Goal: Navigation & Orientation: Go to known website

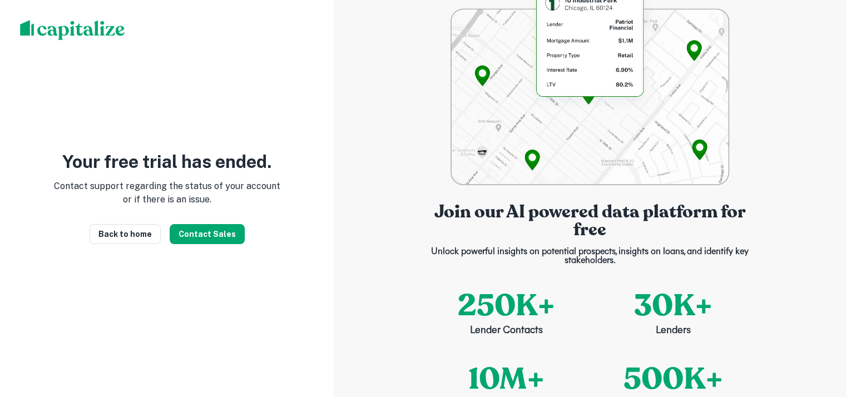
scroll to position [19, 0]
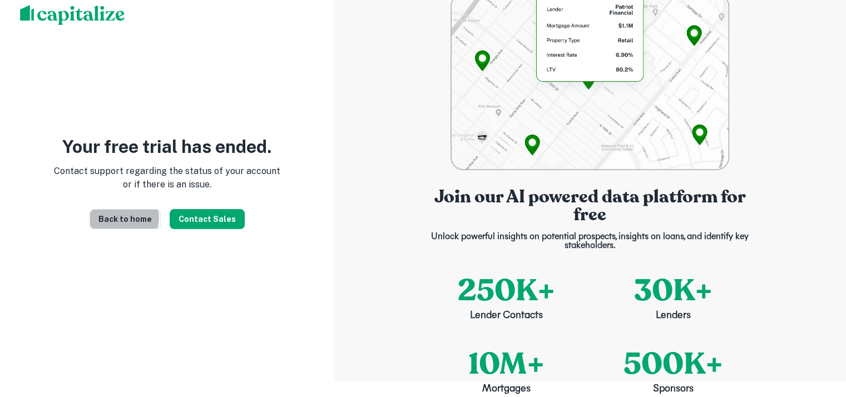
click at [116, 217] on link "Back to home" at bounding box center [125, 219] width 71 height 20
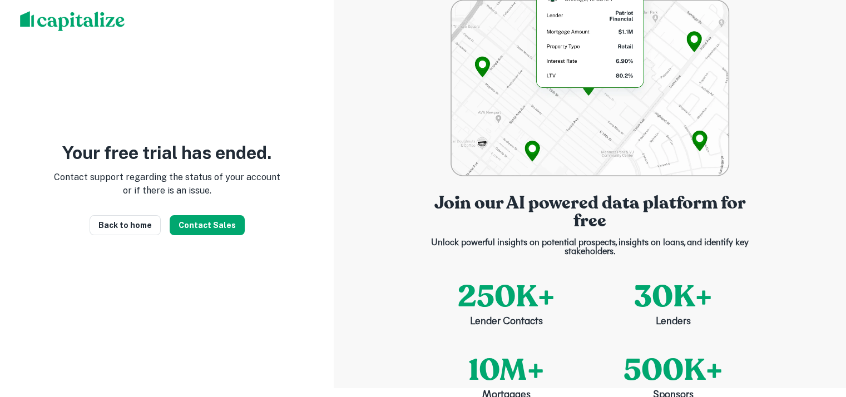
click at [135, 229] on link "Back to home" at bounding box center [125, 225] width 71 height 20
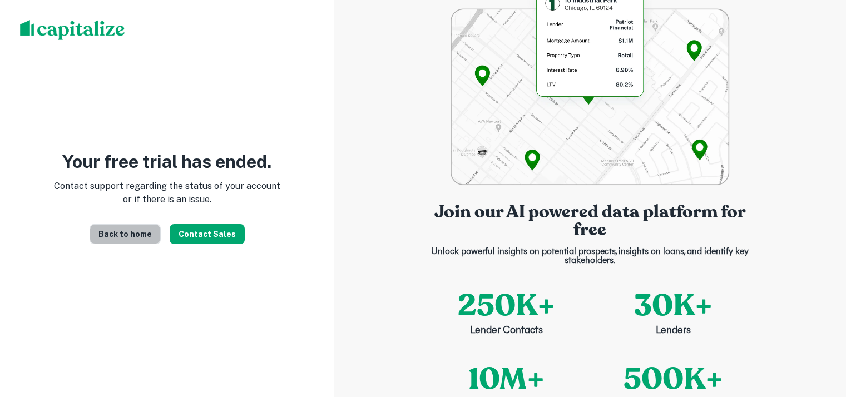
click at [136, 238] on link "Back to home" at bounding box center [125, 234] width 71 height 20
click at [139, 239] on link "Back to home" at bounding box center [125, 234] width 71 height 20
